Goal: Information Seeking & Learning: Learn about a topic

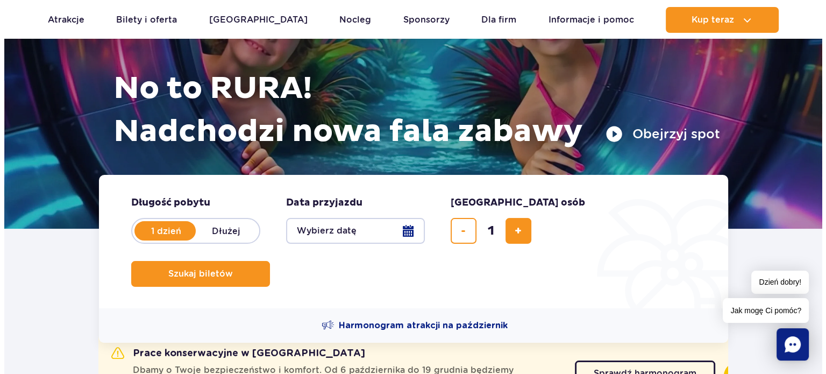
scroll to position [71, 0]
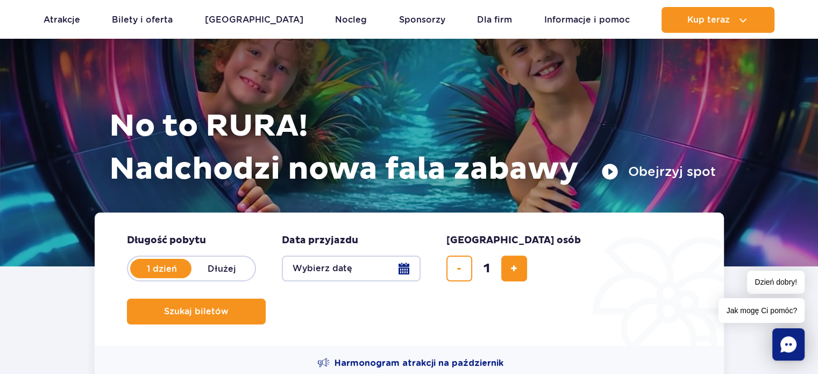
drag, startPoint x: 656, startPoint y: 170, endPoint x: 685, endPoint y: 166, distance: 29.3
click at [685, 166] on button "Obejrzyj spot" at bounding box center [658, 171] width 115 height 17
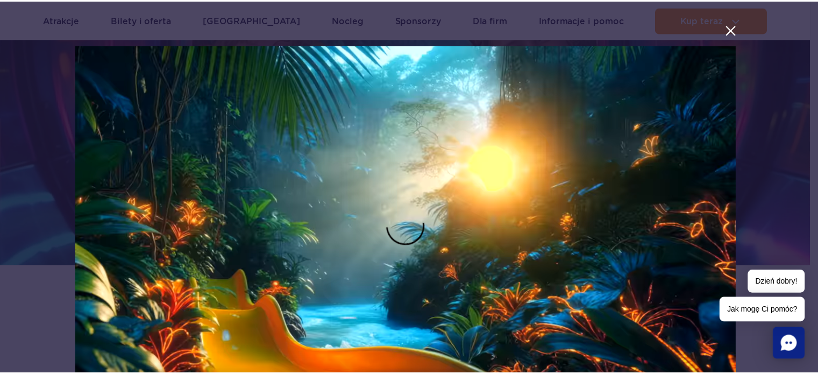
scroll to position [0, 0]
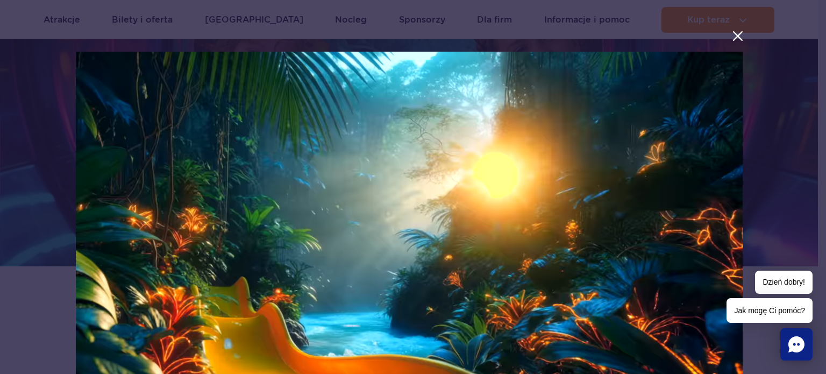
click at [732, 32] on button "menu.aria_label.close_suntago_spot_modal" at bounding box center [738, 36] width 14 height 14
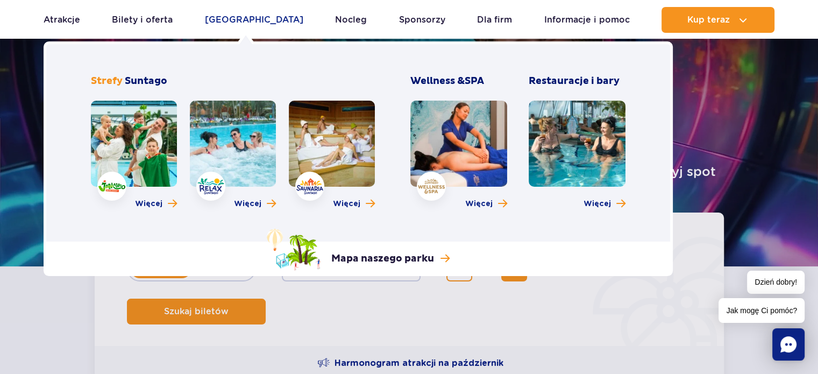
click at [251, 18] on link "[GEOGRAPHIC_DATA]" at bounding box center [254, 20] width 98 height 26
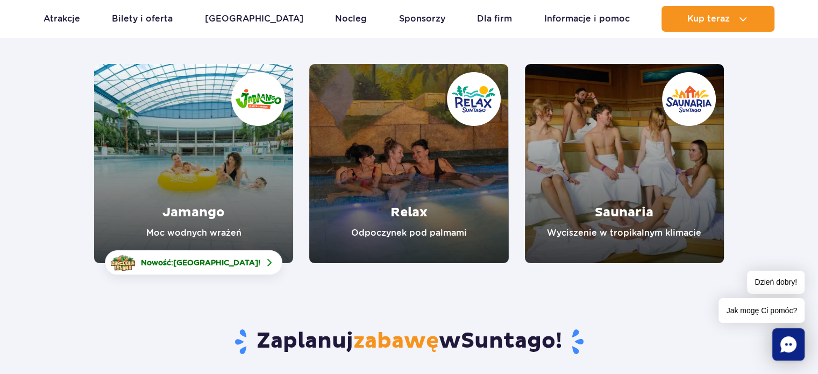
scroll to position [143, 0]
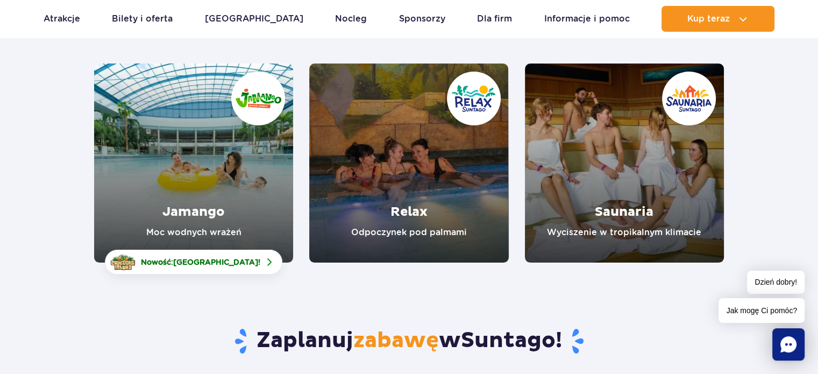
click at [403, 213] on link "Relax" at bounding box center [408, 162] width 199 height 199
click at [203, 220] on link "Jamango" at bounding box center [193, 162] width 199 height 199
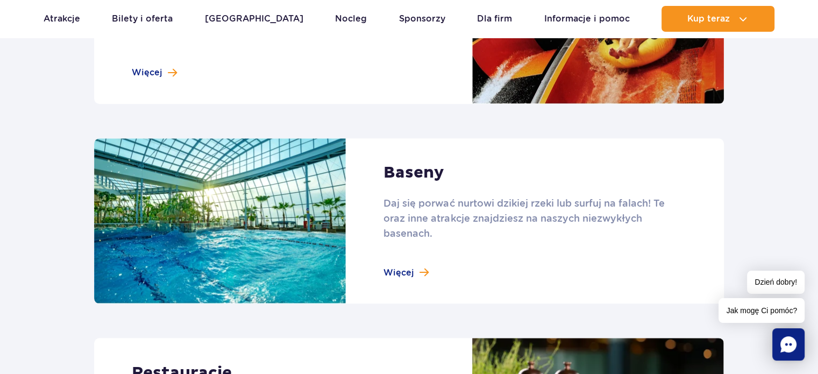
scroll to position [1075, 0]
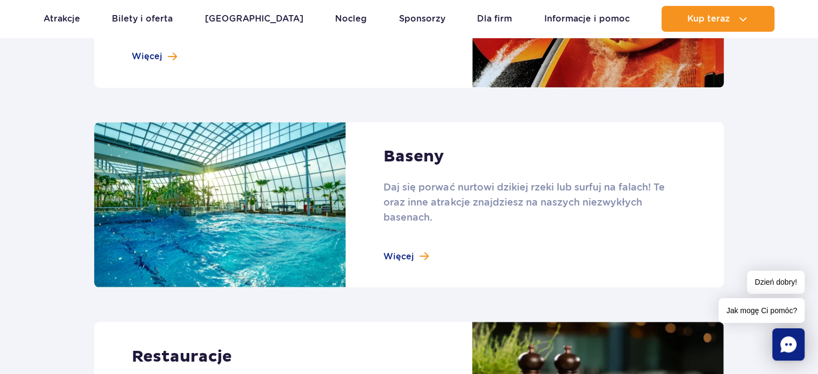
click at [407, 255] on link at bounding box center [409, 205] width 630 height 166
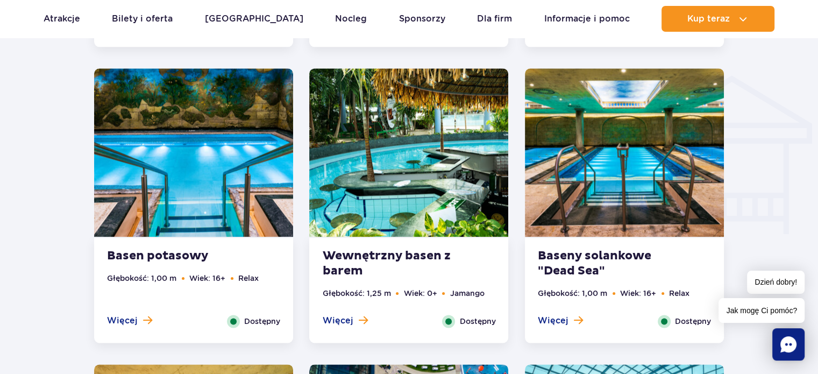
scroll to position [1290, 0]
